Goal: Find specific page/section: Find specific page/section

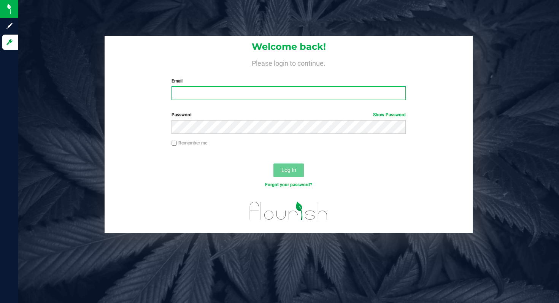
click at [239, 92] on input "Email" at bounding box center [288, 93] width 234 height 14
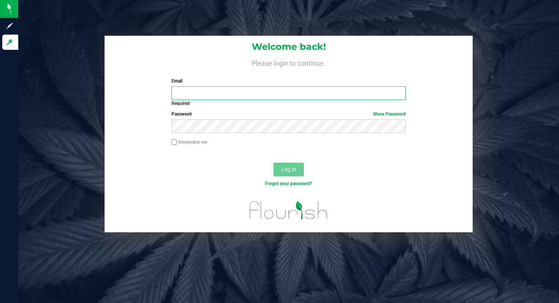
type input "[EMAIL_ADDRESS][DOMAIN_NAME]"
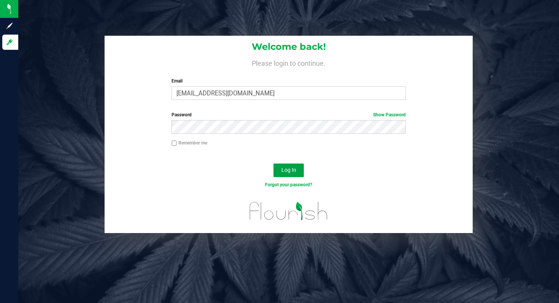
click at [285, 168] on span "Log In" at bounding box center [288, 170] width 15 height 6
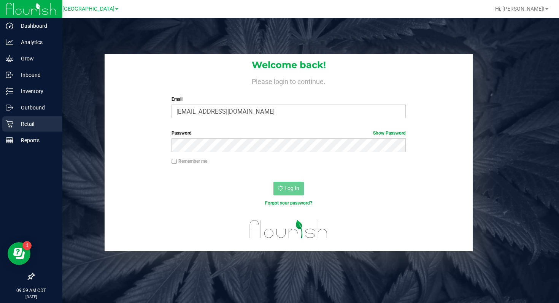
click at [24, 123] on p "Retail" at bounding box center [36, 123] width 46 height 9
click at [27, 126] on p "Retail" at bounding box center [36, 123] width 46 height 9
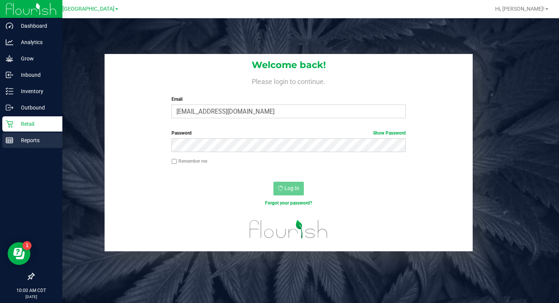
click at [31, 138] on p "Reports" at bounding box center [36, 140] width 46 height 9
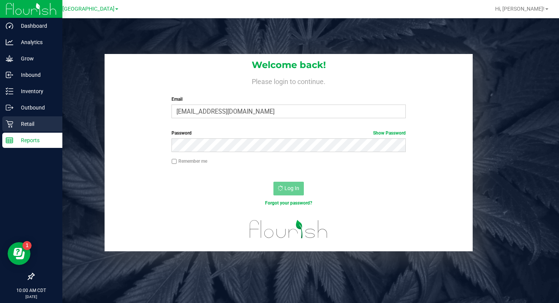
click at [32, 124] on p "Retail" at bounding box center [36, 123] width 46 height 9
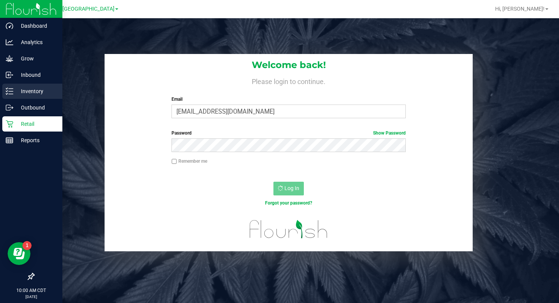
click at [37, 95] on div "Inventory" at bounding box center [32, 91] width 60 height 15
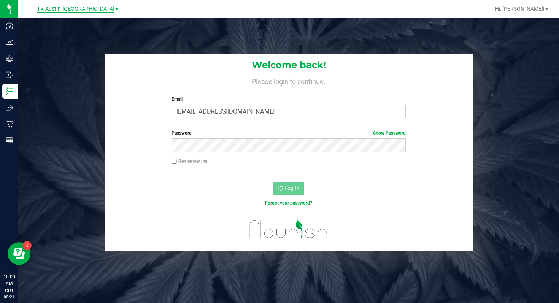
click at [86, 9] on span "TX Austin [GEOGRAPHIC_DATA]" at bounding box center [76, 9] width 78 height 7
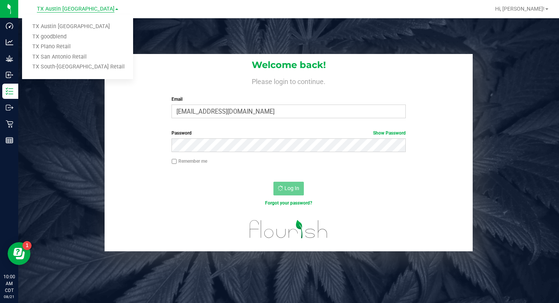
click at [86, 9] on span "TX Austin [GEOGRAPHIC_DATA]" at bounding box center [76, 9] width 78 height 7
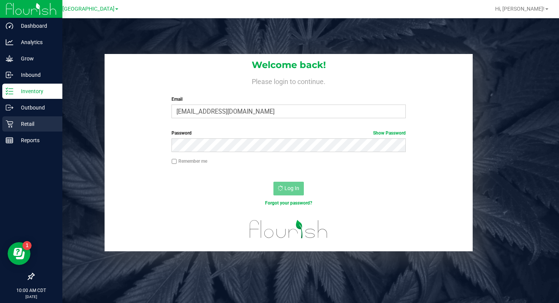
click at [25, 122] on p "Retail" at bounding box center [36, 123] width 46 height 9
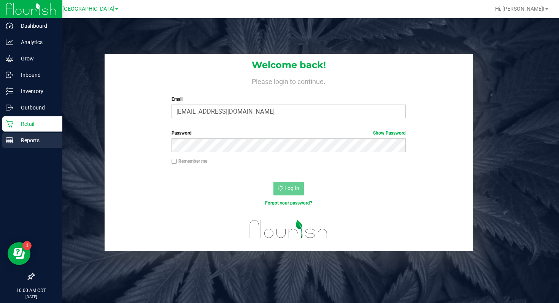
click at [29, 140] on p "Reports" at bounding box center [36, 140] width 46 height 9
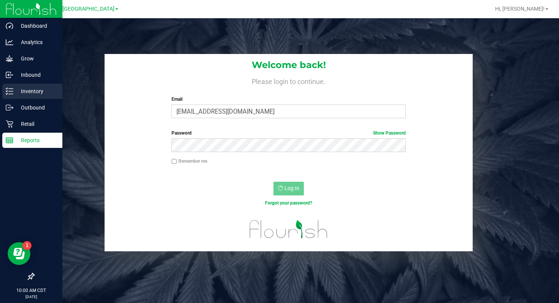
click at [38, 91] on p "Inventory" at bounding box center [36, 91] width 46 height 9
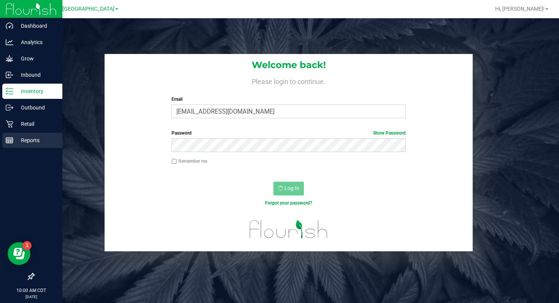
click at [35, 136] on p "Reports" at bounding box center [36, 140] width 46 height 9
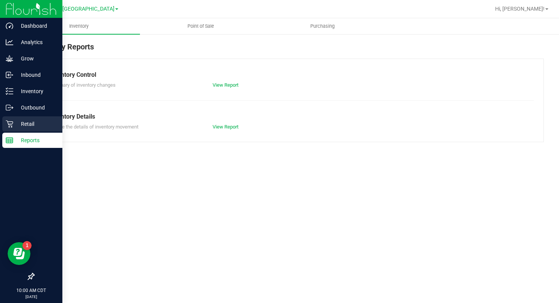
click at [27, 119] on div "Retail" at bounding box center [32, 123] width 60 height 15
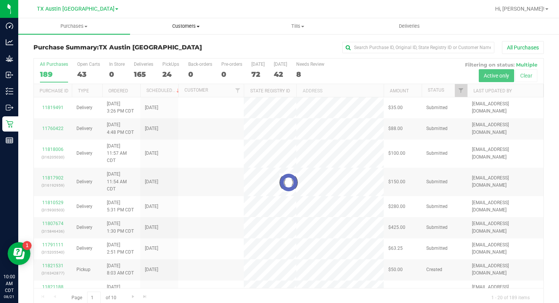
click at [198, 27] on span "Customers" at bounding box center [185, 26] width 111 height 7
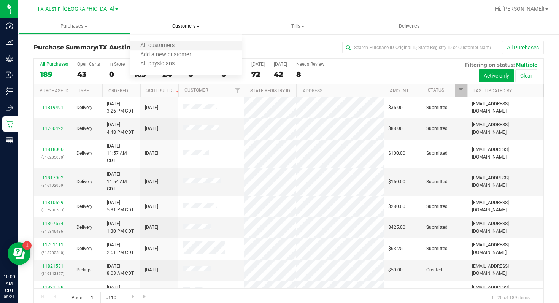
click at [196, 45] on li "All customers" at bounding box center [186, 45] width 112 height 9
